Goal: Transaction & Acquisition: Purchase product/service

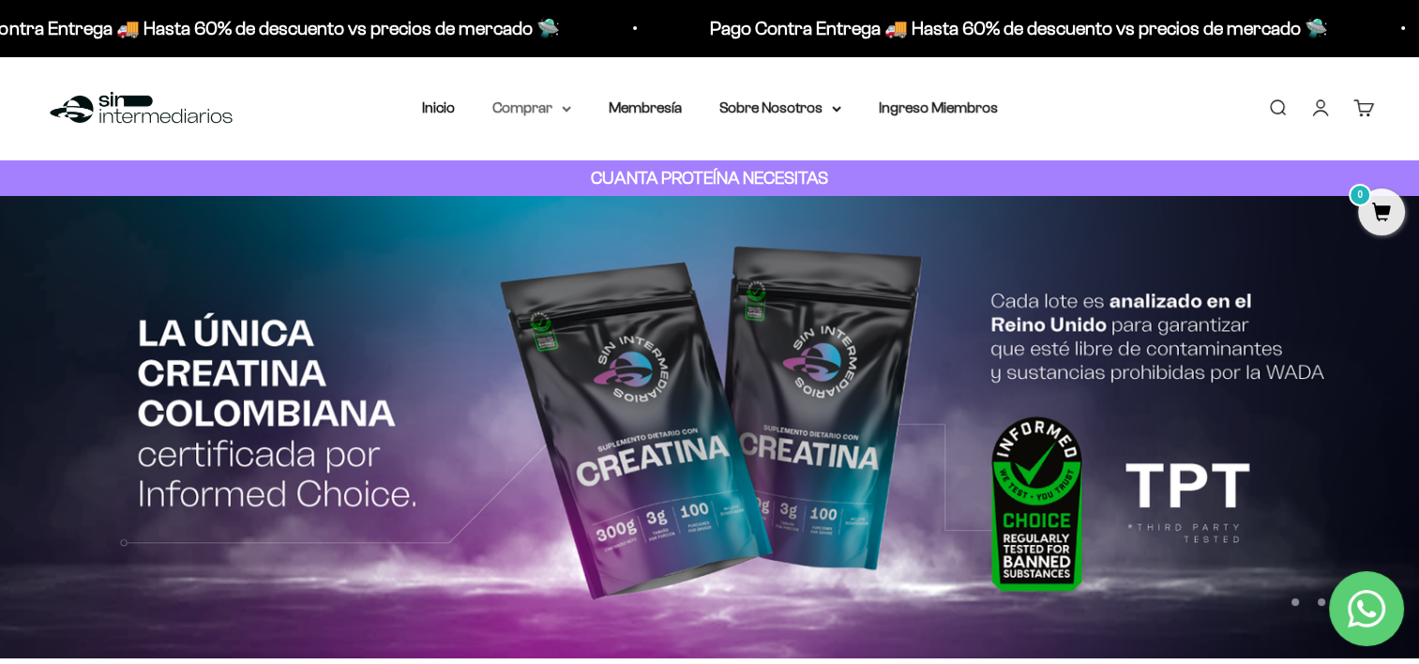
click at [565, 106] on icon at bounding box center [566, 109] width 9 height 7
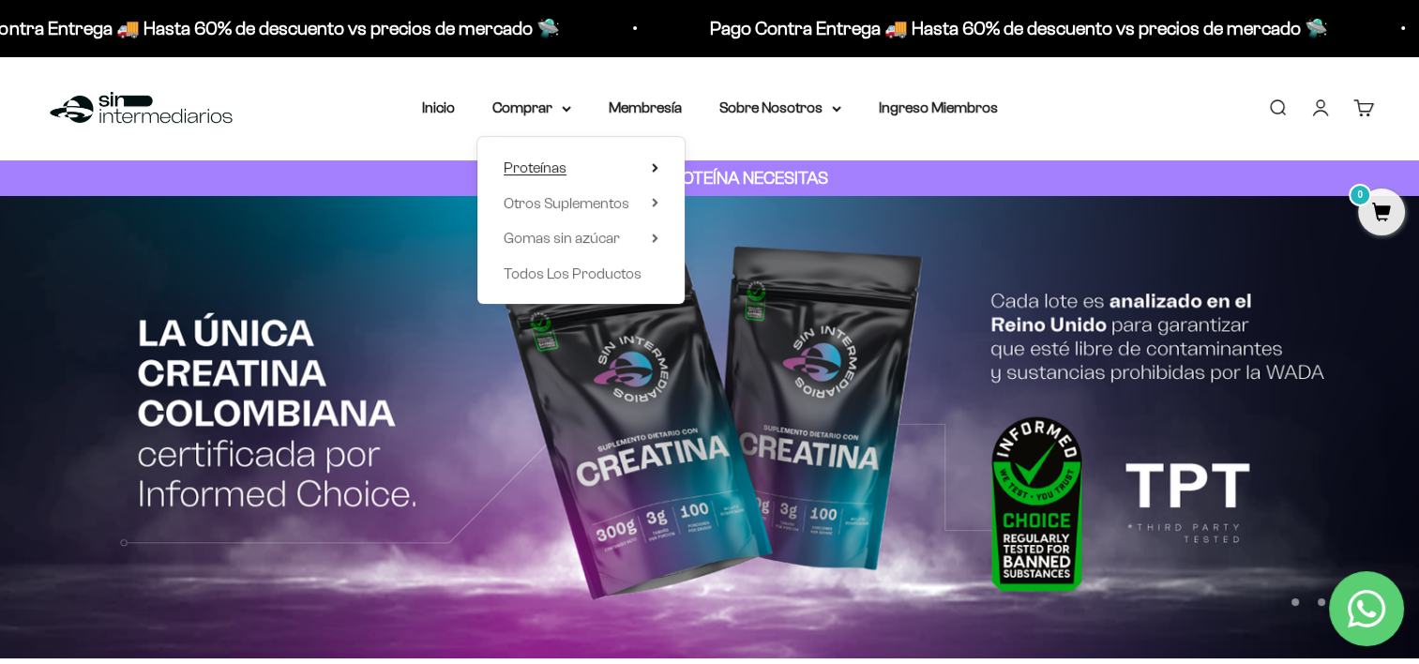
click at [540, 169] on span "Proteínas" at bounding box center [535, 167] width 63 height 16
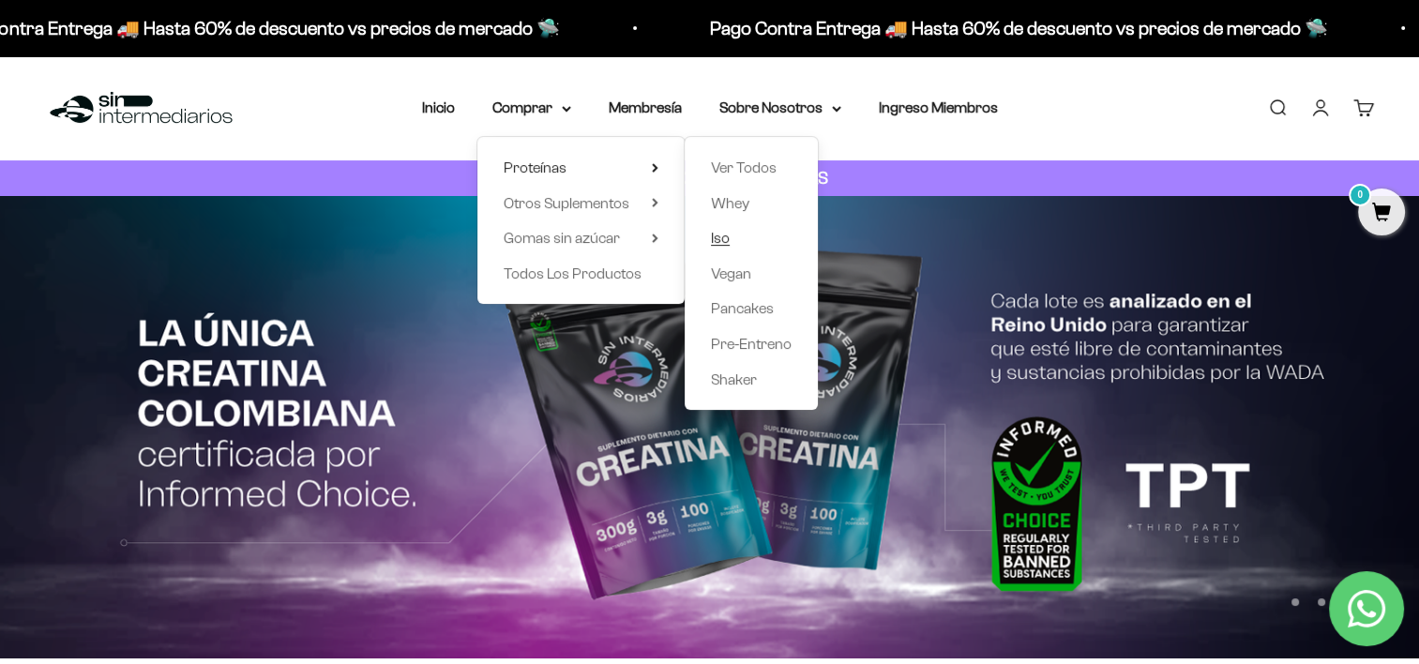
click at [717, 238] on span "Iso" at bounding box center [720, 238] width 19 height 16
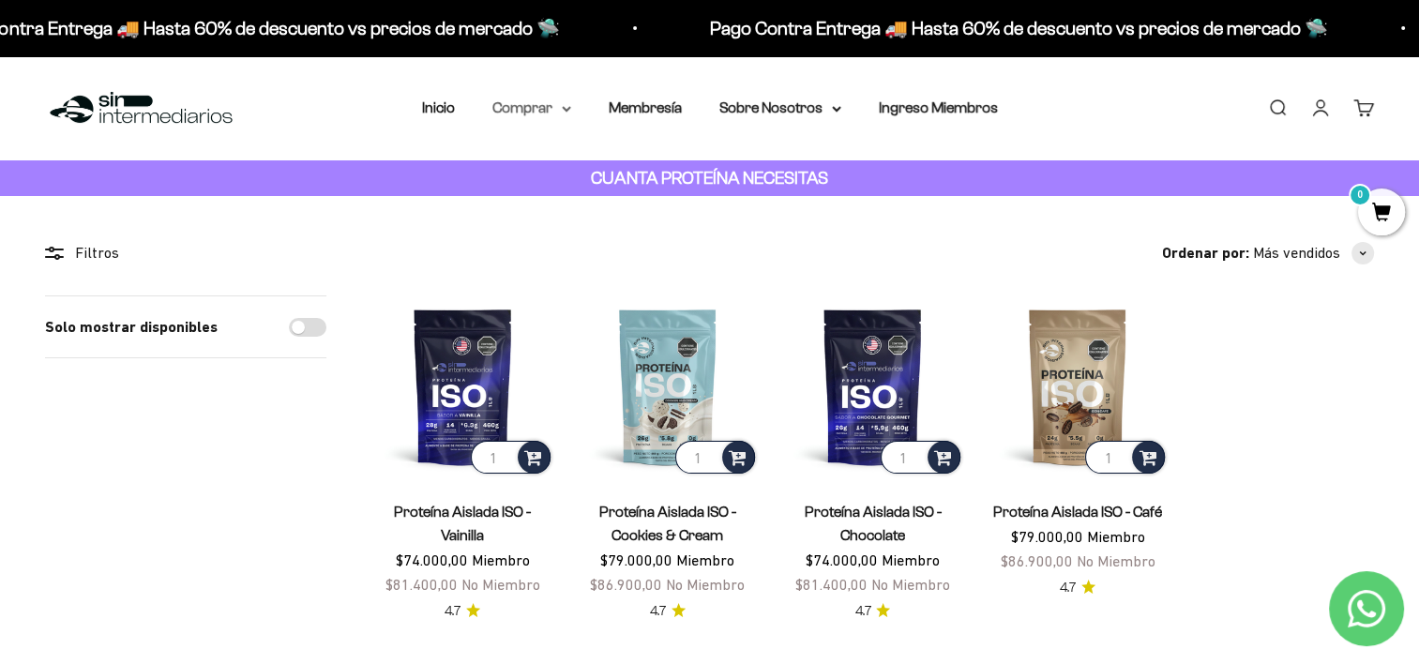
click at [551, 113] on summary "Comprar" at bounding box center [531, 108] width 79 height 24
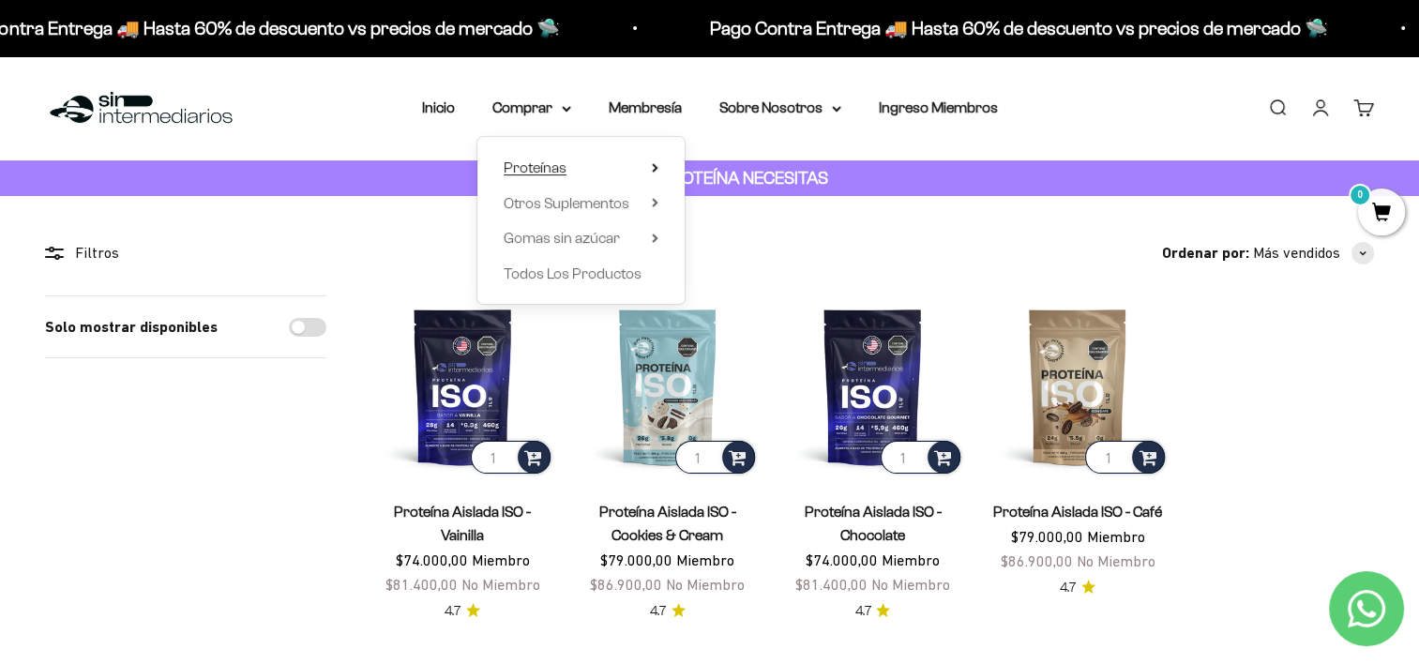
click at [566, 165] on summary "Proteínas" at bounding box center [581, 168] width 155 height 24
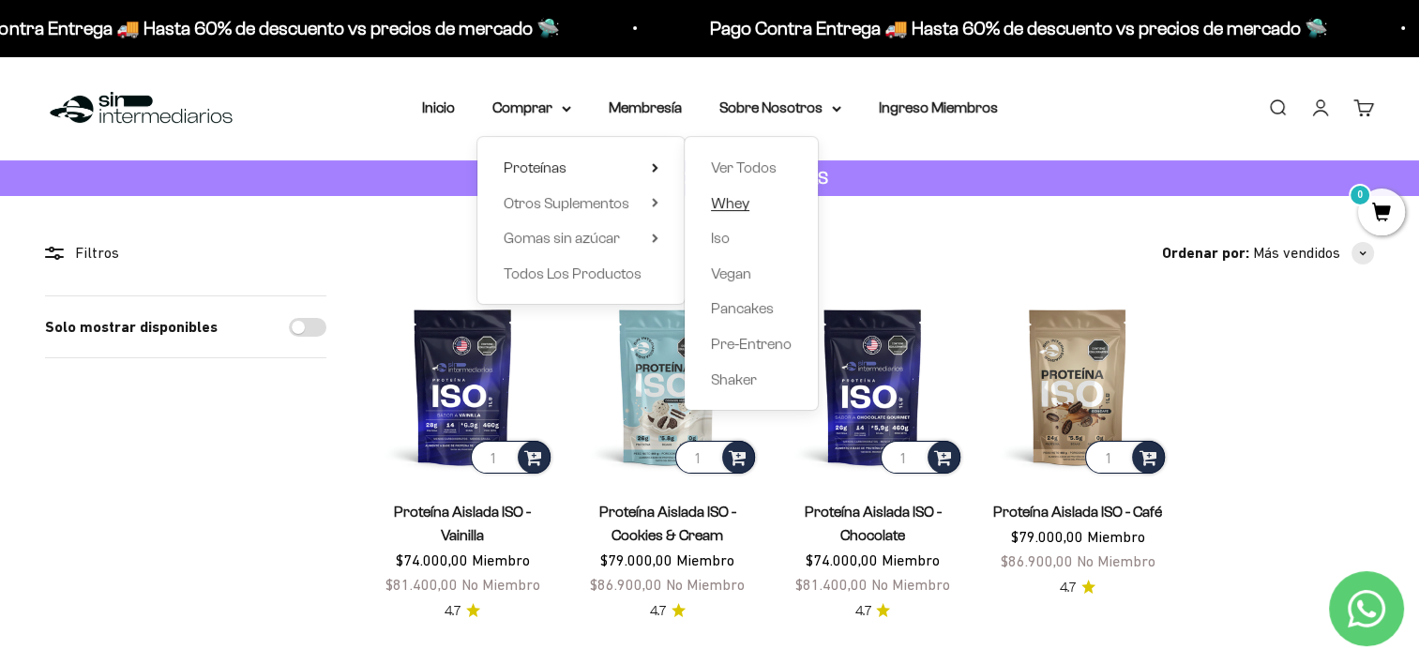
click at [740, 204] on span "Whey" at bounding box center [730, 203] width 38 height 16
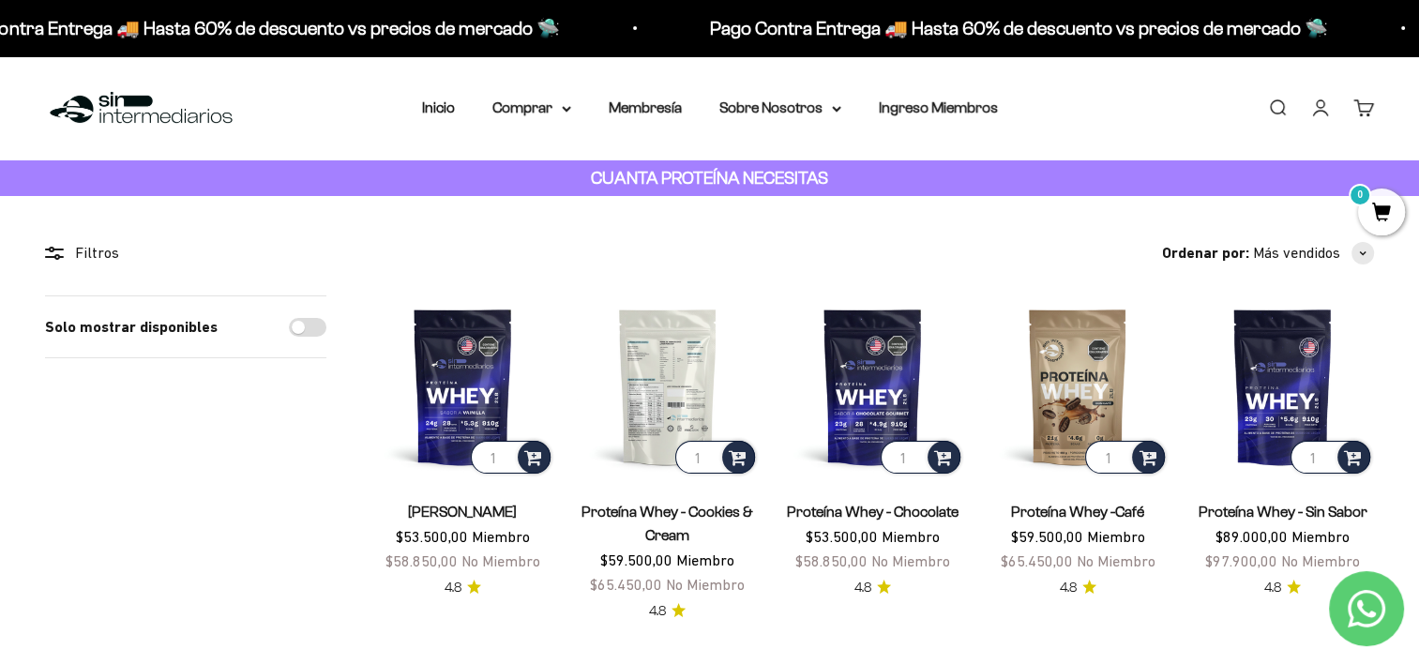
click at [654, 384] on img at bounding box center [668, 386] width 183 height 183
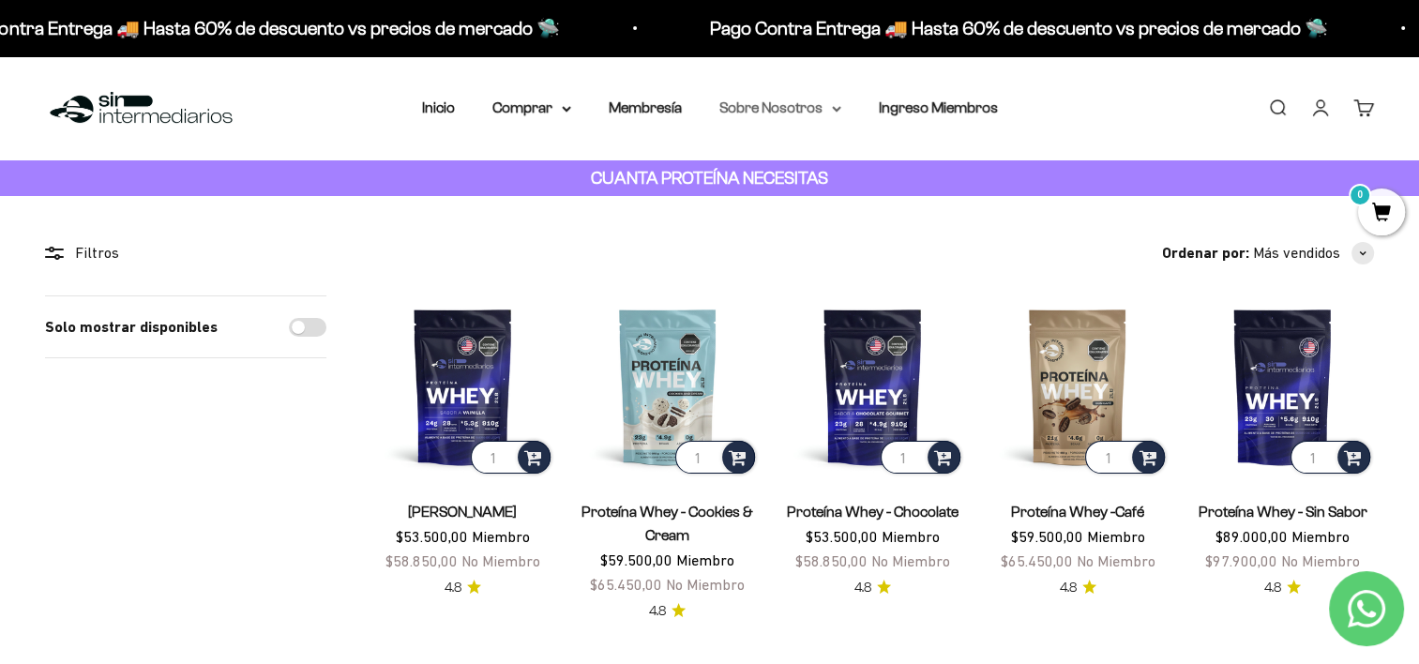
click at [818, 103] on summary "Sobre Nosotros" at bounding box center [780, 108] width 122 height 24
